Goal: Find specific page/section: Find specific page/section

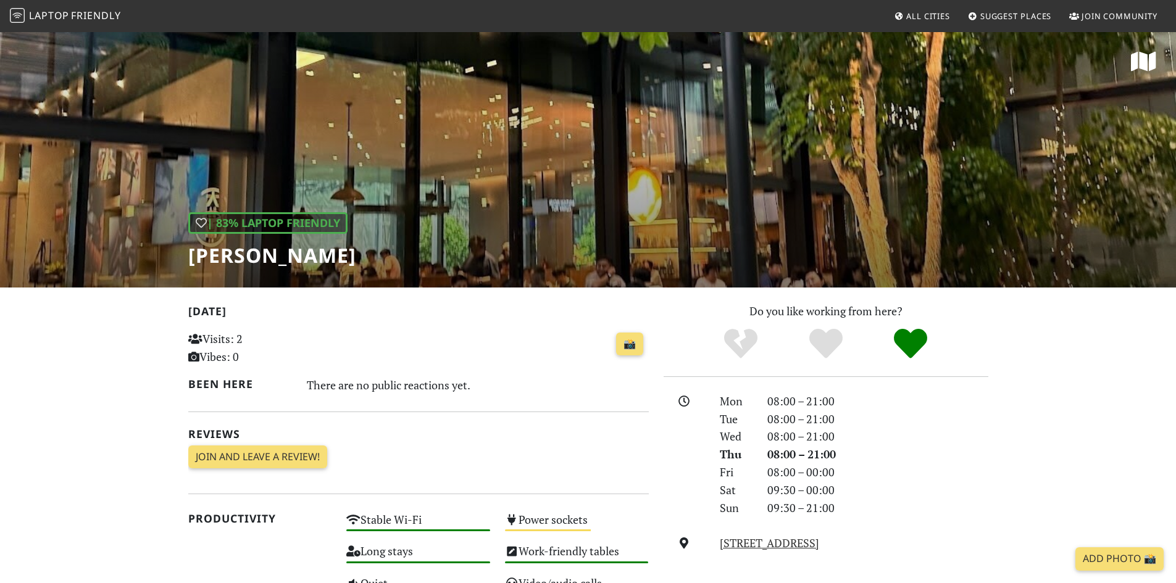
click at [1135, 165] on div "| 83% Laptop Friendly [PERSON_NAME]" at bounding box center [588, 159] width 1176 height 257
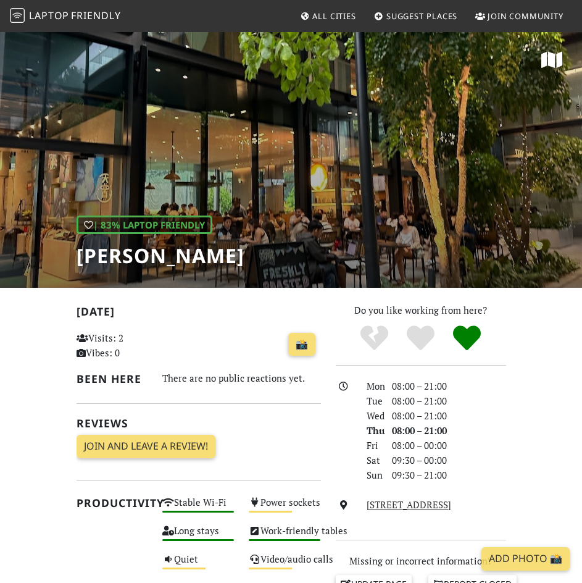
click at [244, 172] on div "| 83% Laptop Friendly [PERSON_NAME]" at bounding box center [291, 159] width 582 height 257
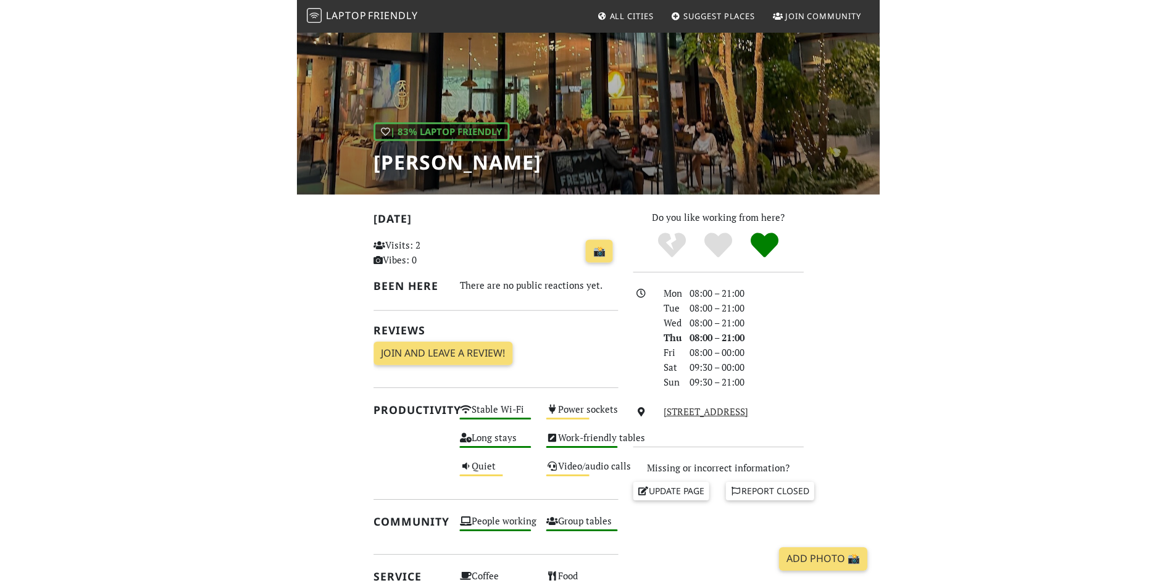
scroll to position [72, 0]
